Goal: Task Accomplishment & Management: Manage account settings

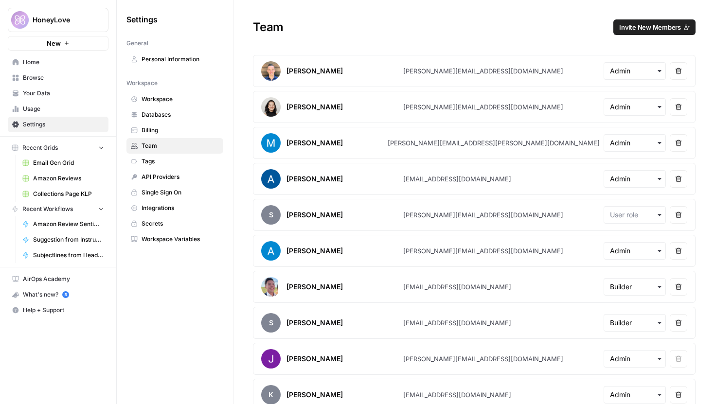
scroll to position [119, 0]
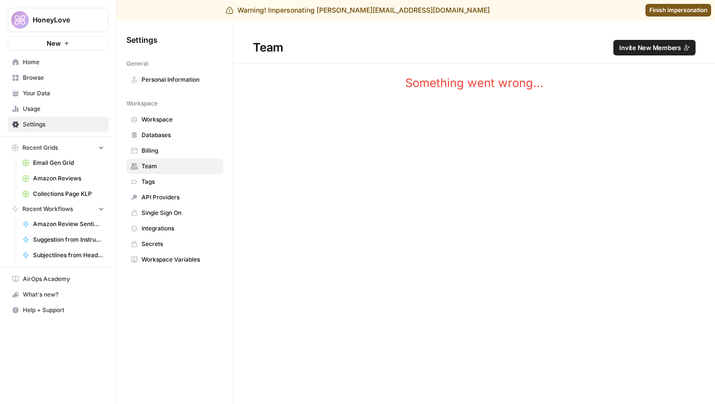
click at [682, 9] on span "Finish impersonation" at bounding box center [679, 10] width 58 height 9
